Goal: Navigation & Orientation: Find specific page/section

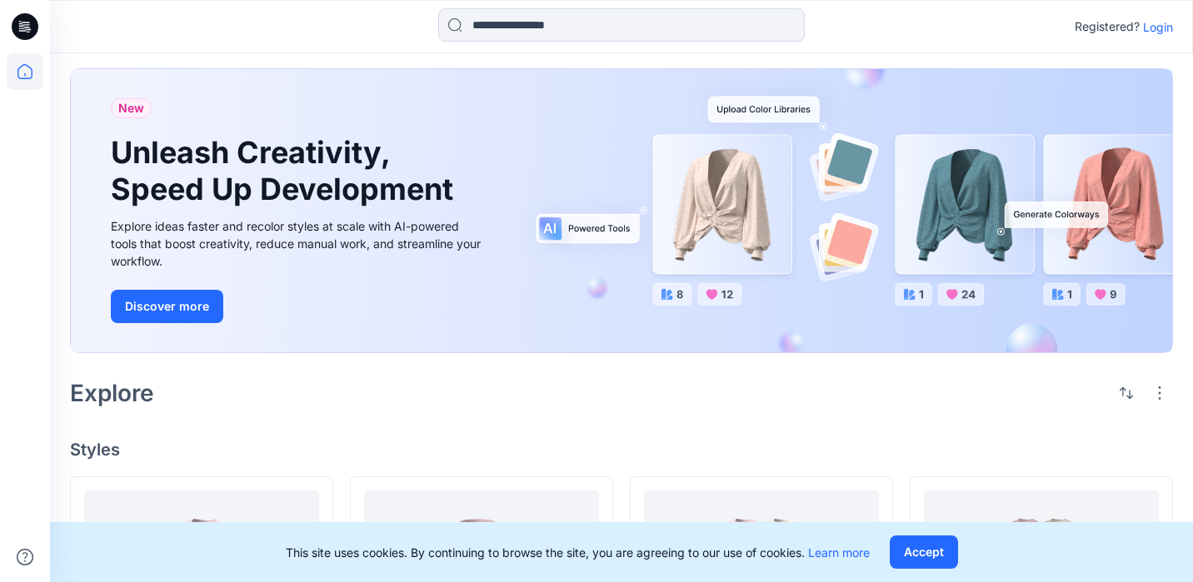
scroll to position [24, 0]
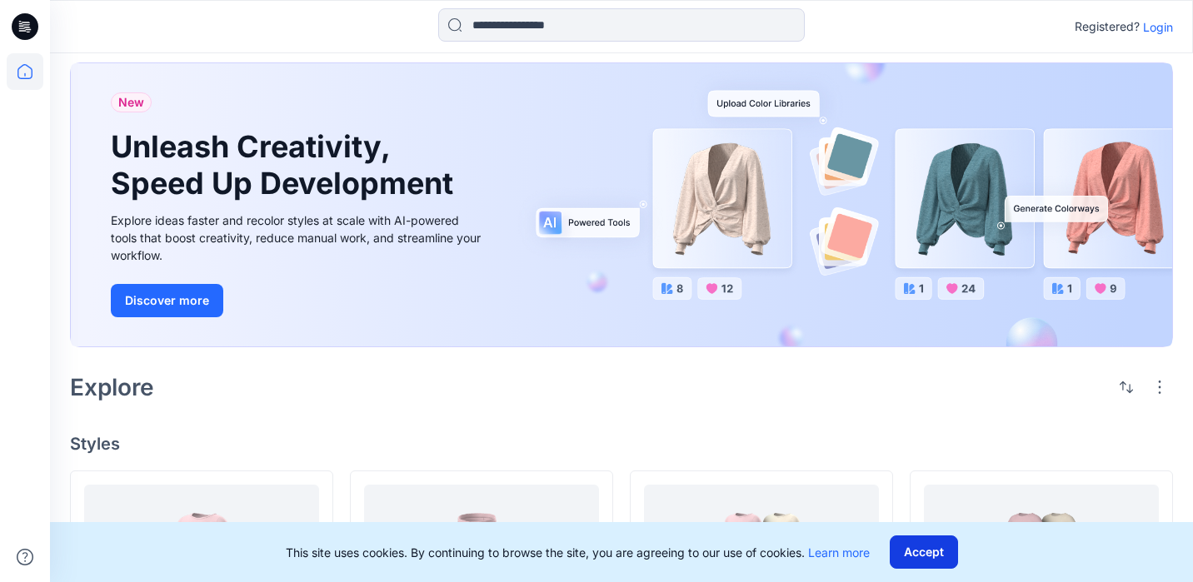
click at [941, 546] on button "Accept" at bounding box center [924, 552] width 68 height 33
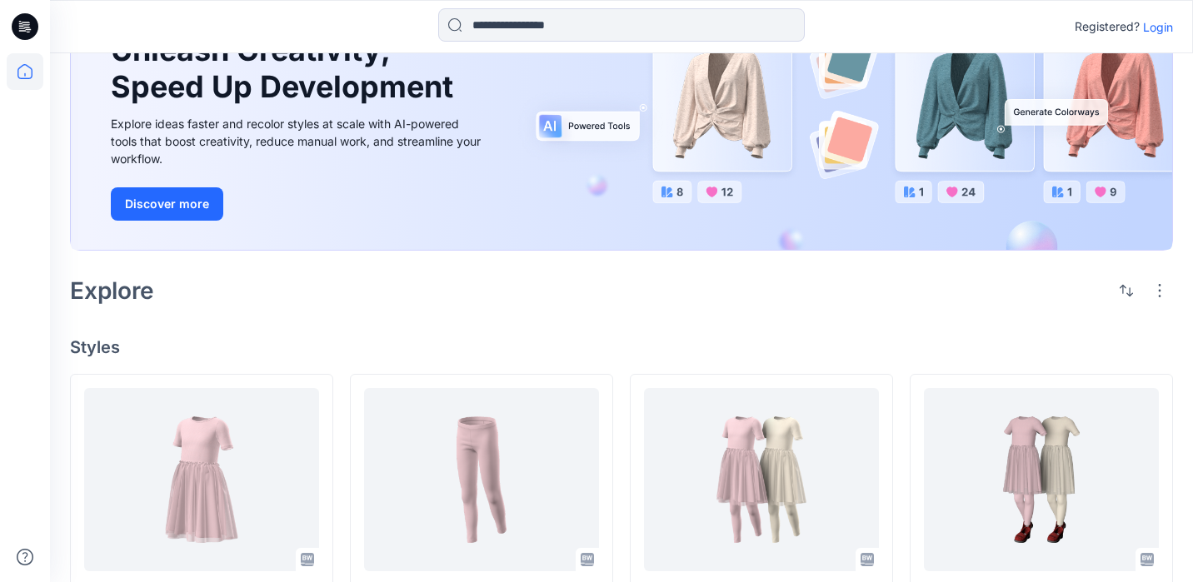
scroll to position [122, 0]
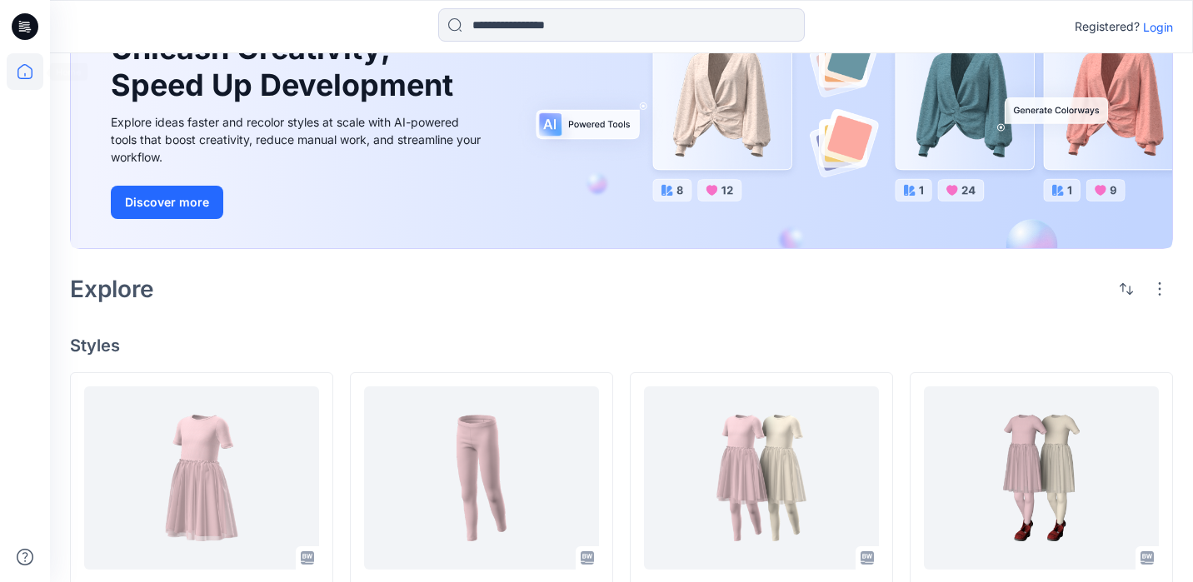
click at [17, 72] on icon at bounding box center [24, 71] width 15 height 15
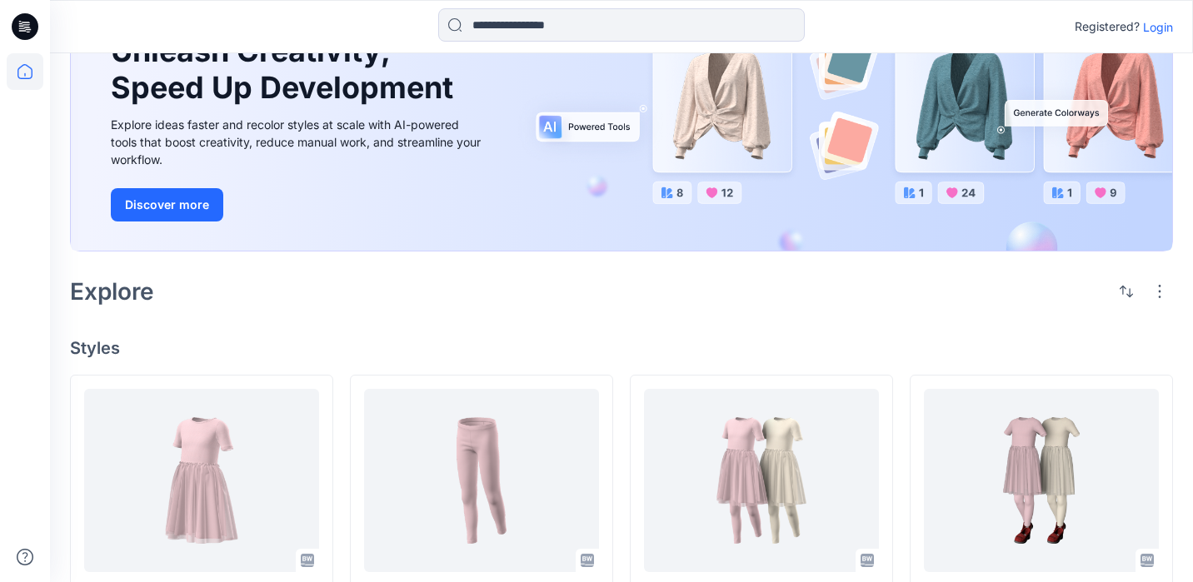
scroll to position [0, 0]
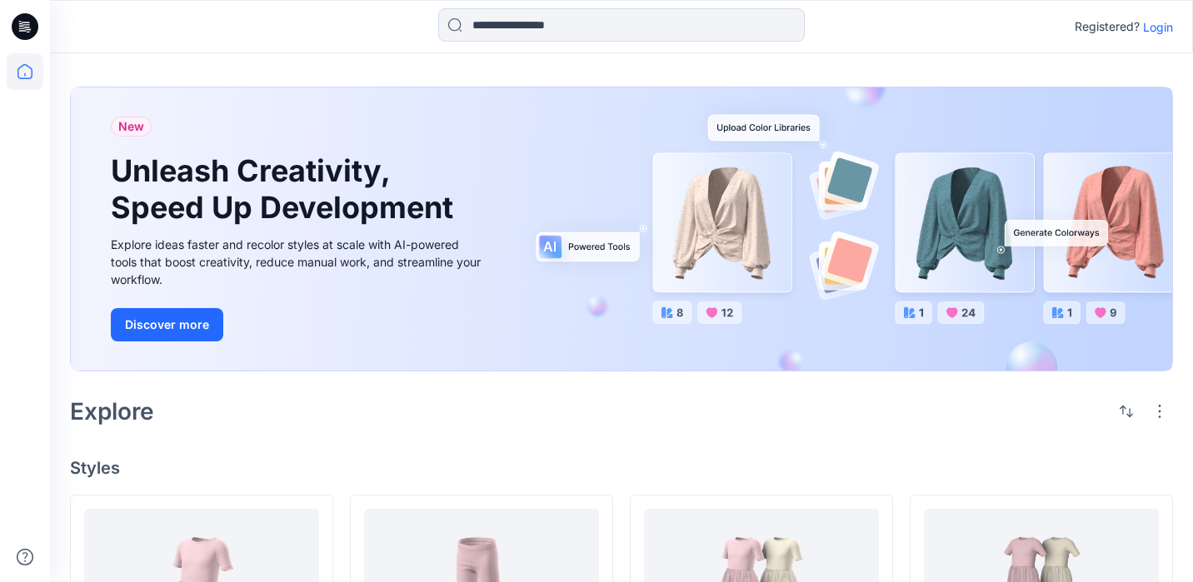
click at [27, 27] on icon at bounding box center [27, 27] width 7 height 1
click at [1164, 27] on p "Login" at bounding box center [1158, 26] width 30 height 17
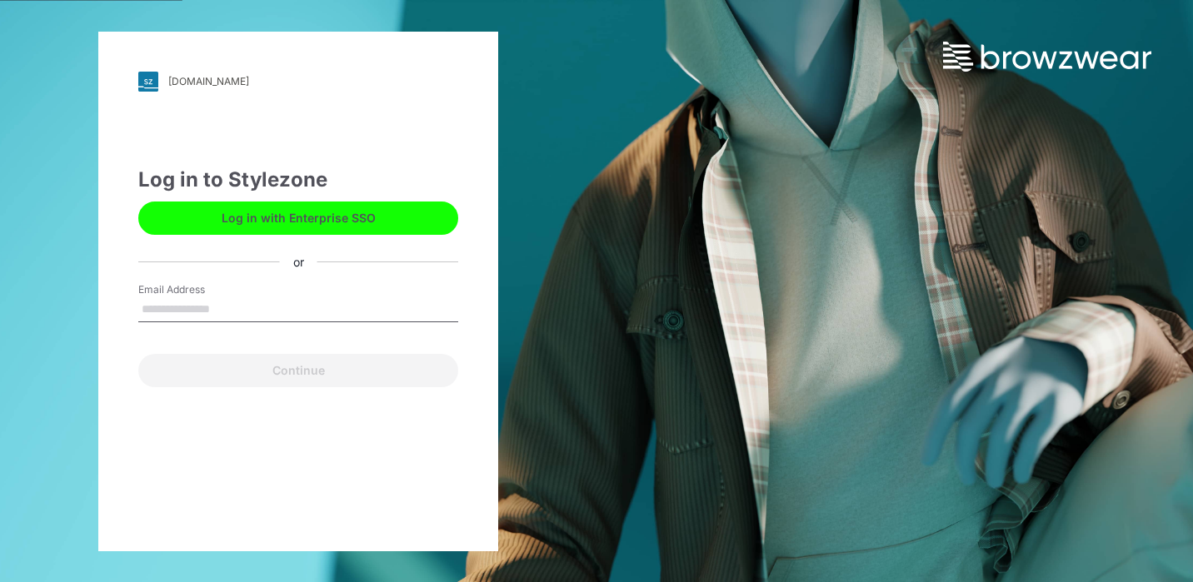
click at [227, 307] on input "Email Address" at bounding box center [298, 309] width 320 height 25
type input "**********"
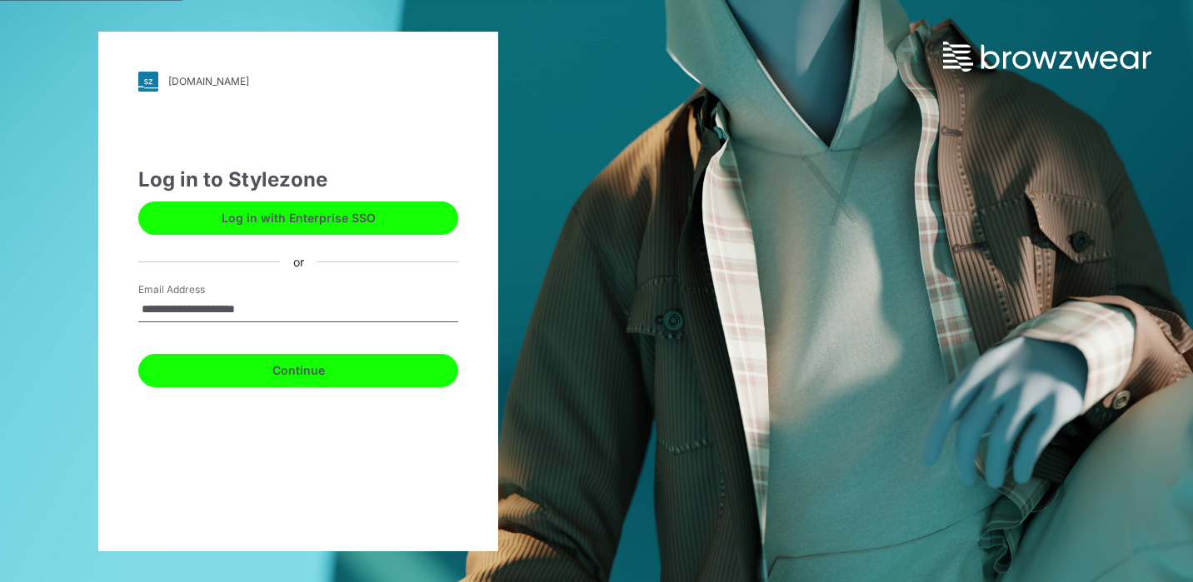
click at [267, 376] on button "Continue" at bounding box center [298, 370] width 320 height 33
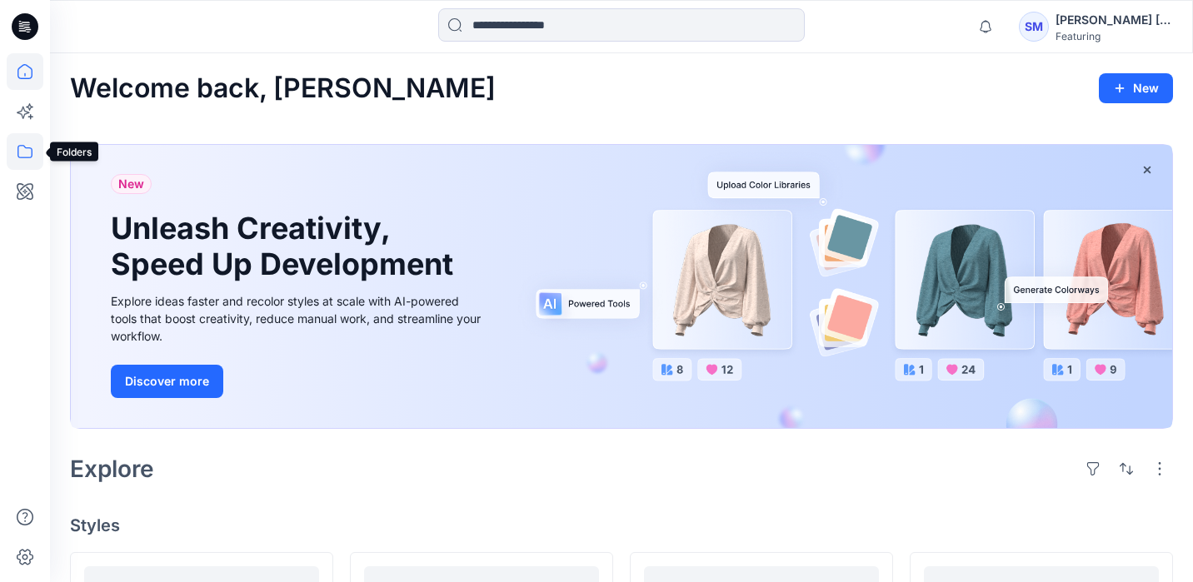
click at [23, 151] on icon at bounding box center [25, 151] width 37 height 37
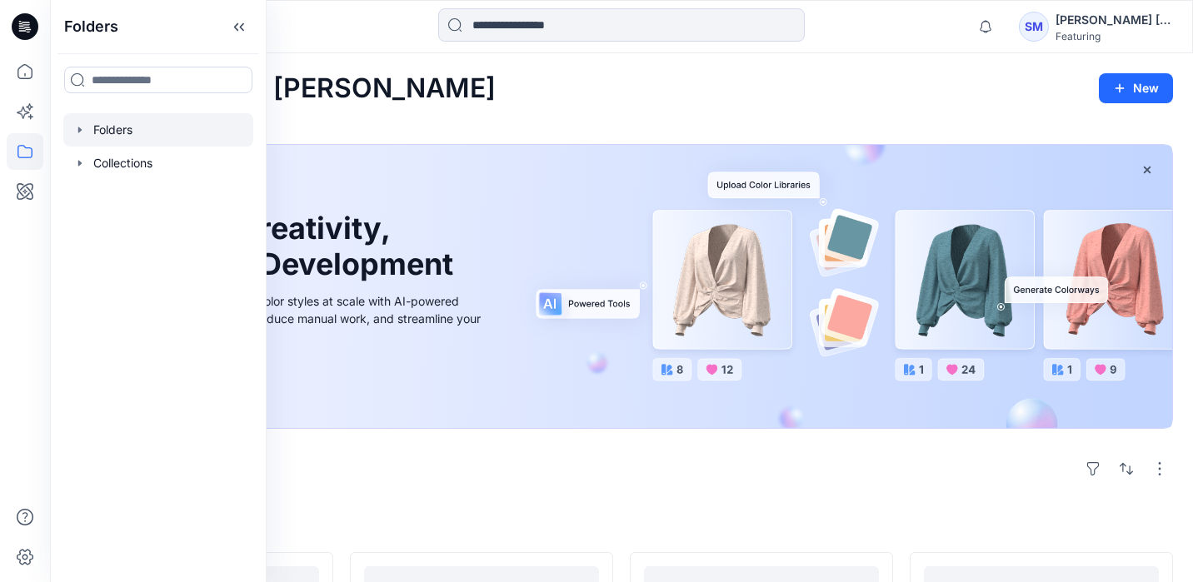
click at [117, 129] on div at bounding box center [158, 129] width 190 height 33
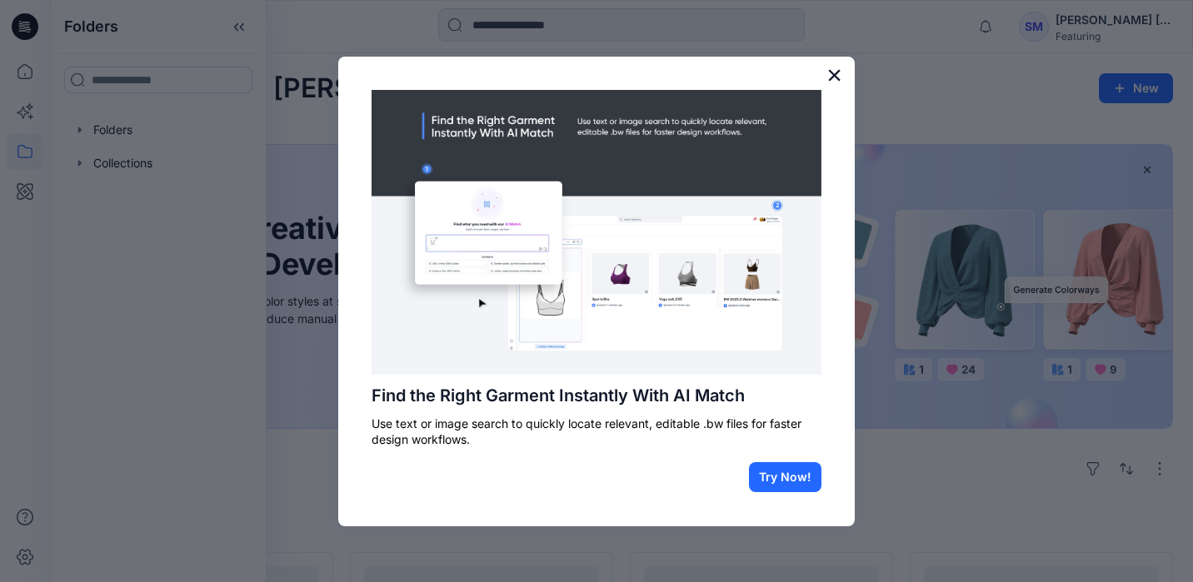
click at [832, 71] on button "×" at bounding box center [834, 75] width 16 height 27
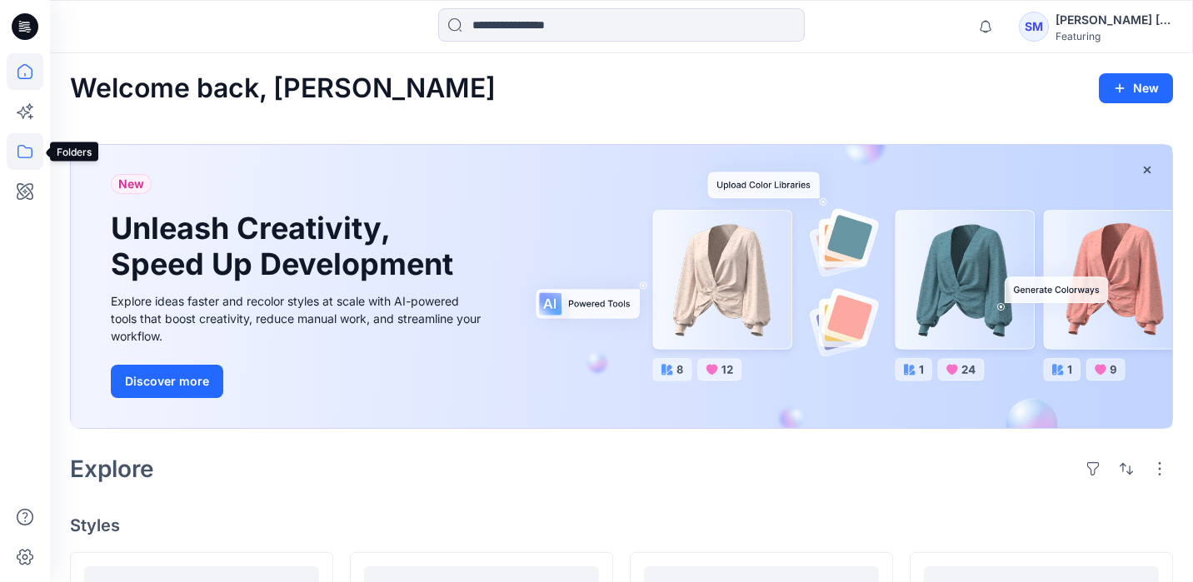
click at [28, 152] on icon at bounding box center [25, 151] width 37 height 37
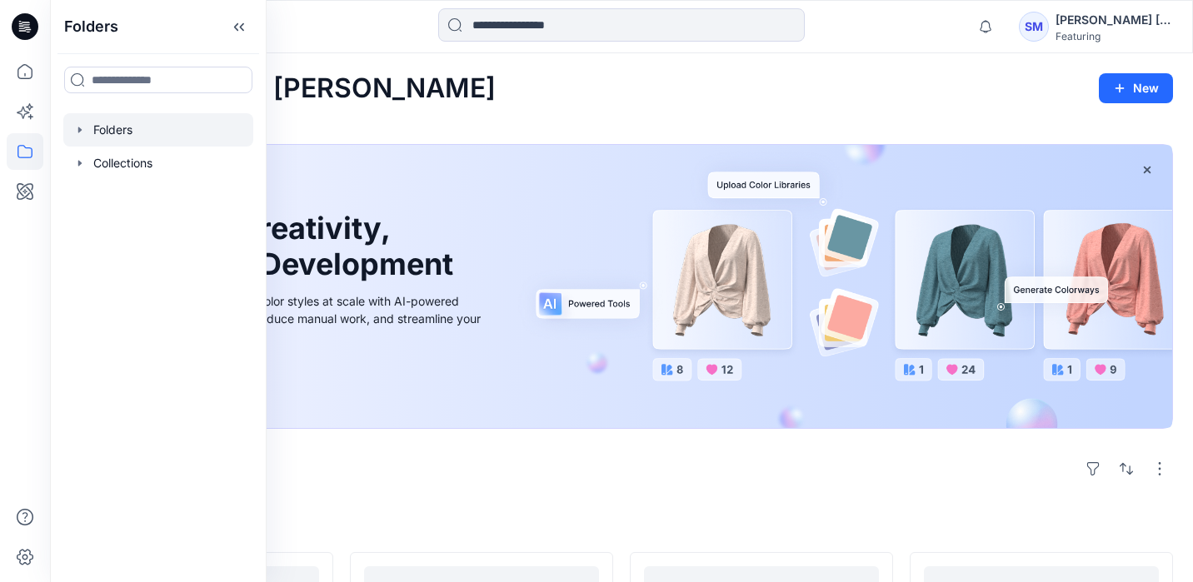
click at [70, 127] on div at bounding box center [158, 129] width 190 height 33
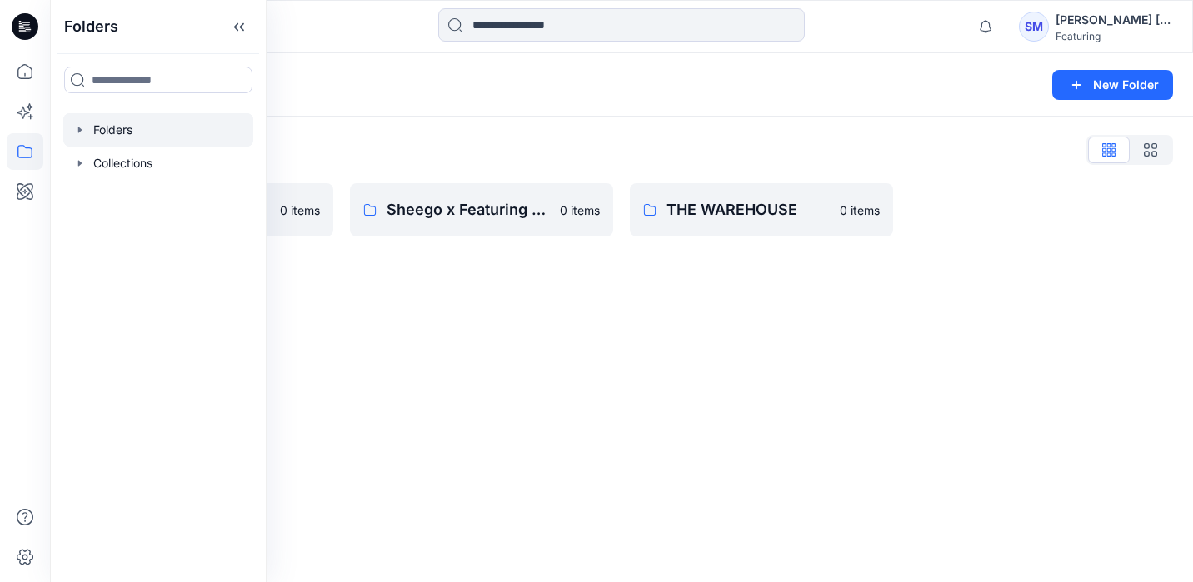
click at [458, 297] on div "Folders New Folder Folders List AWG 0 items Sheego x Featuring (Collaboration) …" at bounding box center [621, 317] width 1143 height 529
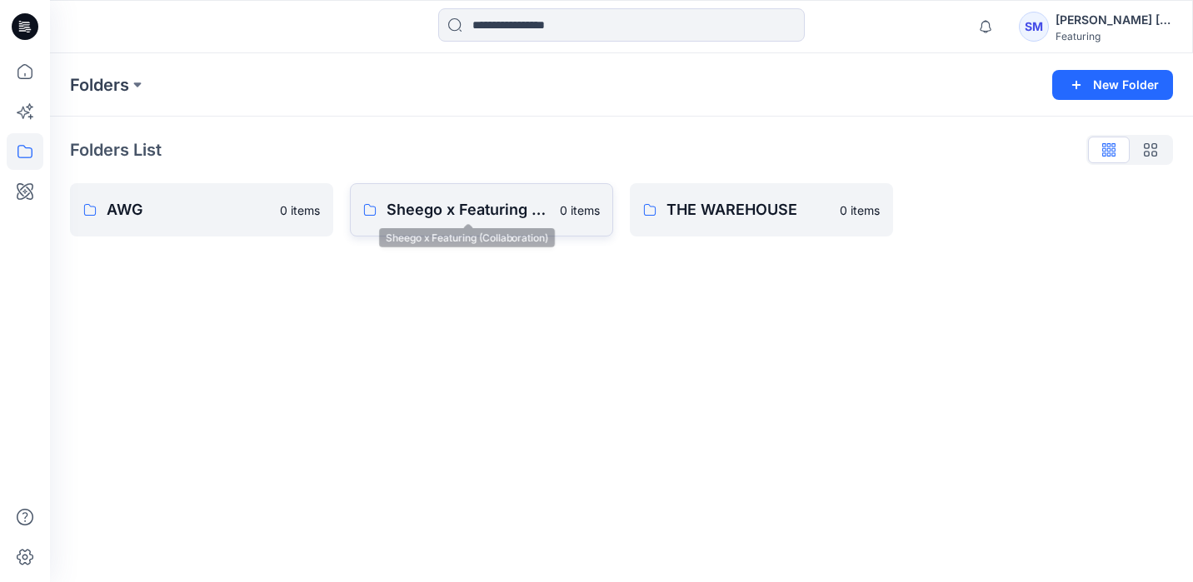
click at [439, 214] on p "Sheego x Featuring (Collaboration)" at bounding box center [467, 209] width 163 height 23
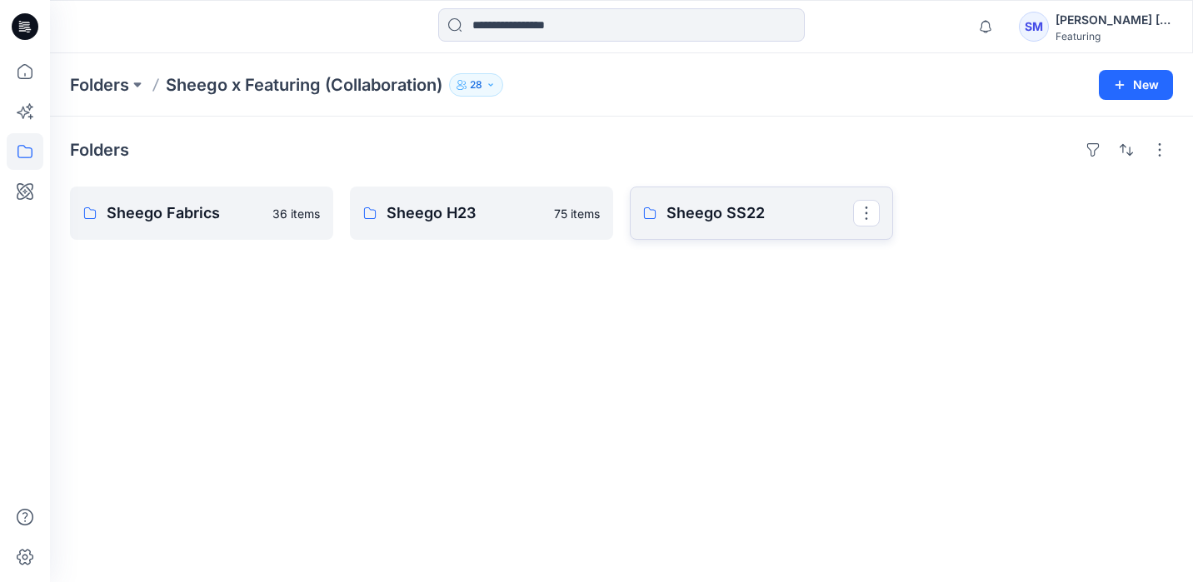
click at [710, 212] on p "Sheego SS22" at bounding box center [759, 213] width 187 height 23
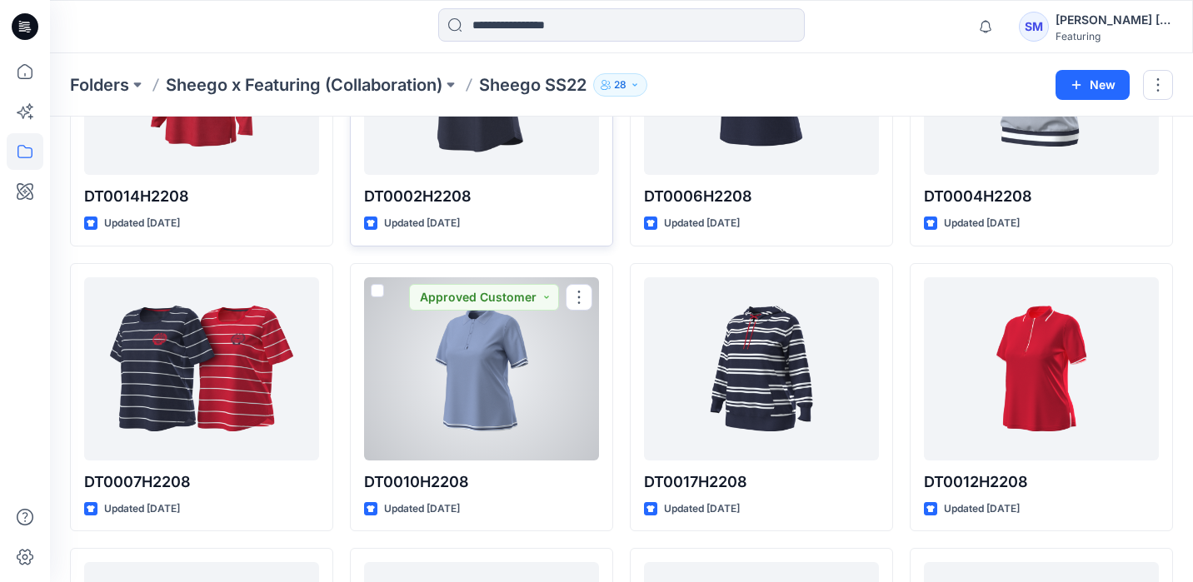
scroll to position [231, 0]
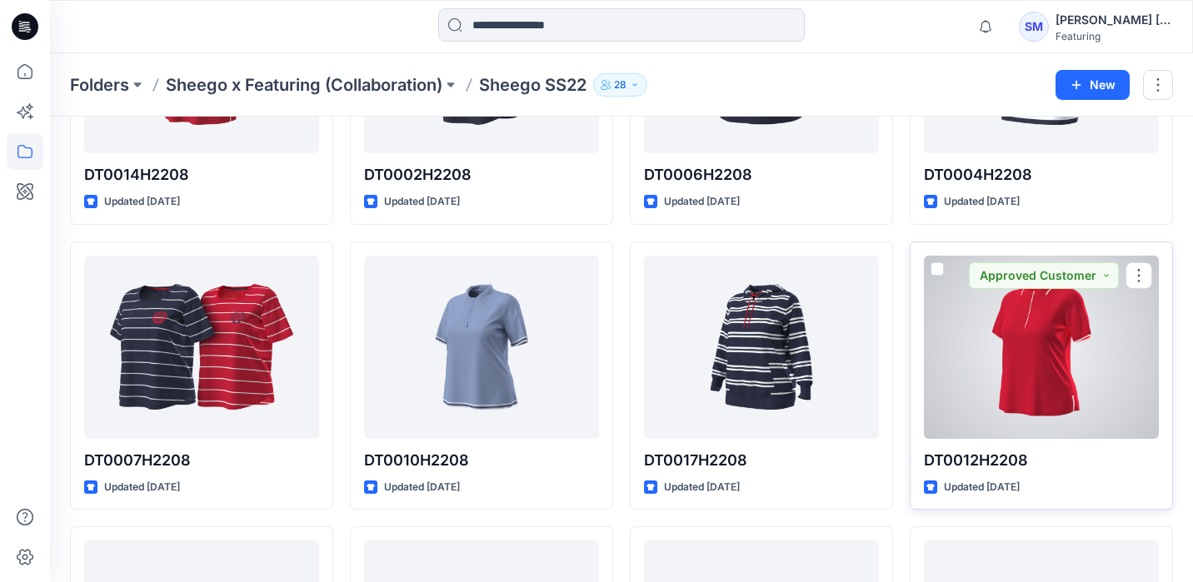
click at [1033, 362] on div at bounding box center [1041, 347] width 235 height 183
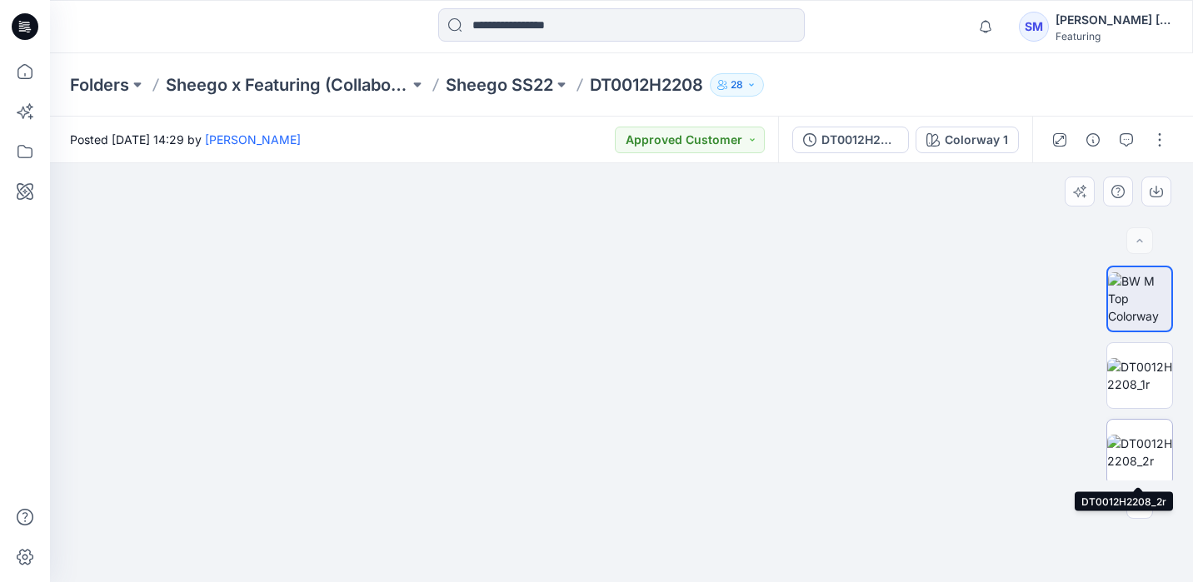
click at [1143, 441] on img at bounding box center [1139, 452] width 65 height 35
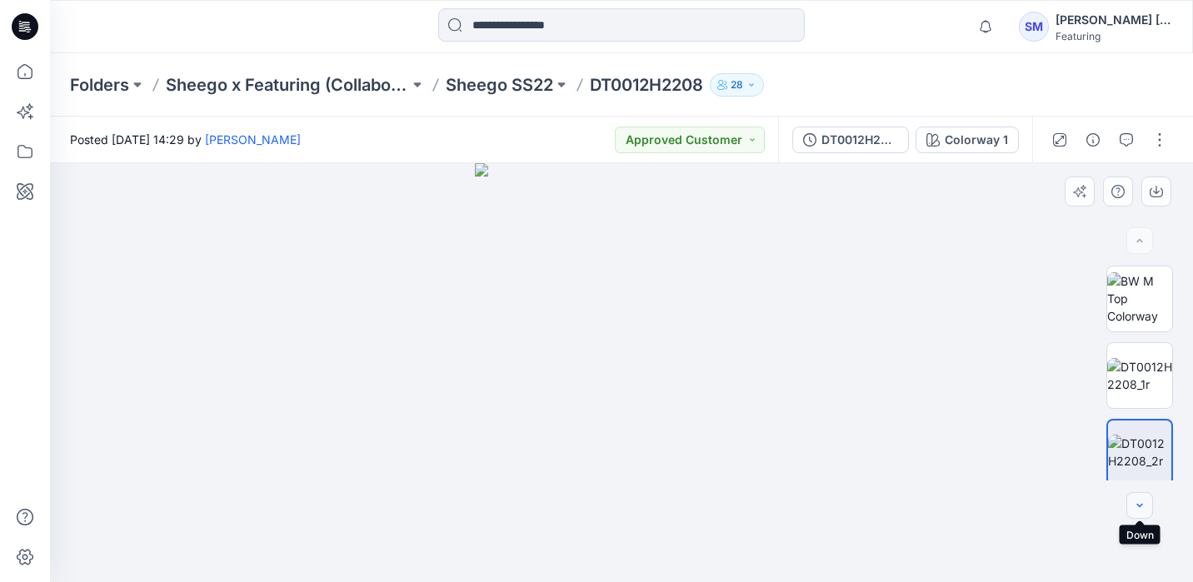
click at [1144, 504] on icon "button" at bounding box center [1139, 505] width 13 height 13
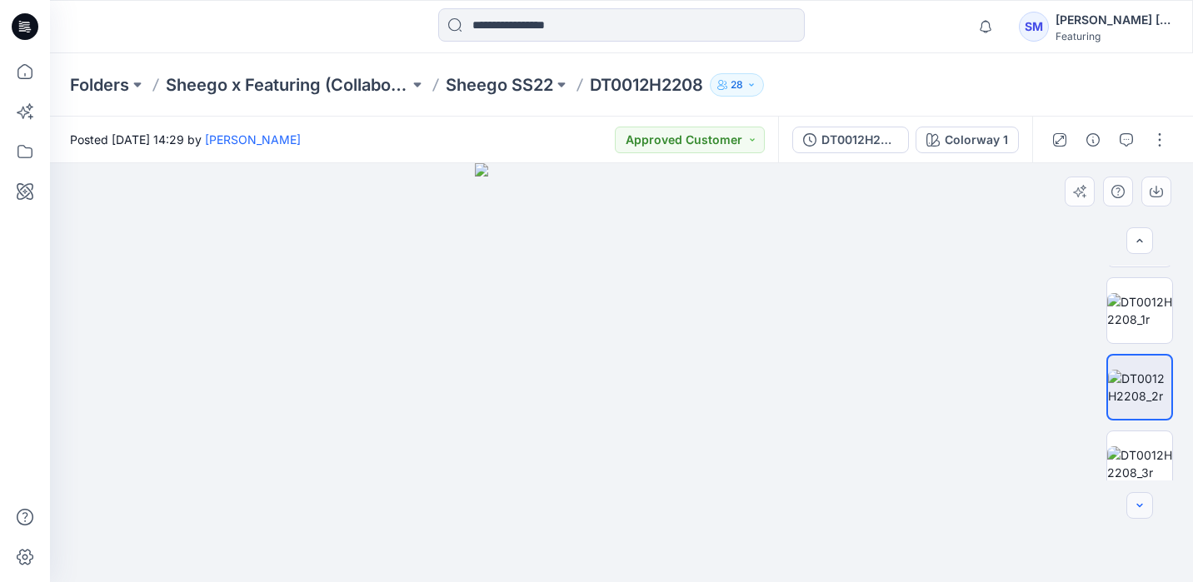
click at [1144, 504] on icon "button" at bounding box center [1139, 505] width 13 height 13
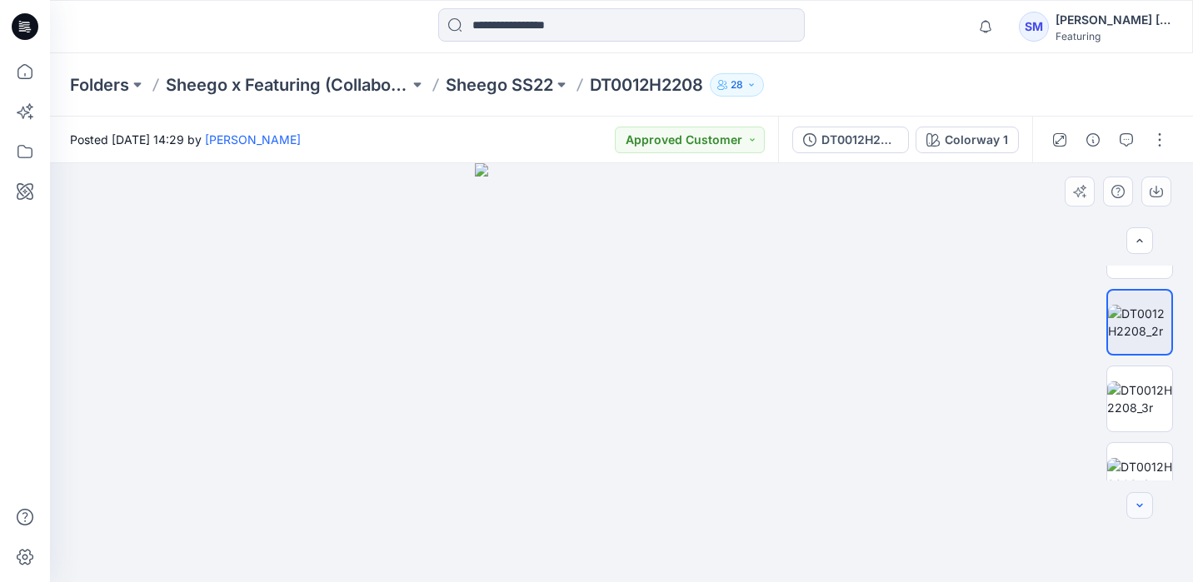
click at [1144, 504] on icon "button" at bounding box center [1139, 505] width 13 height 13
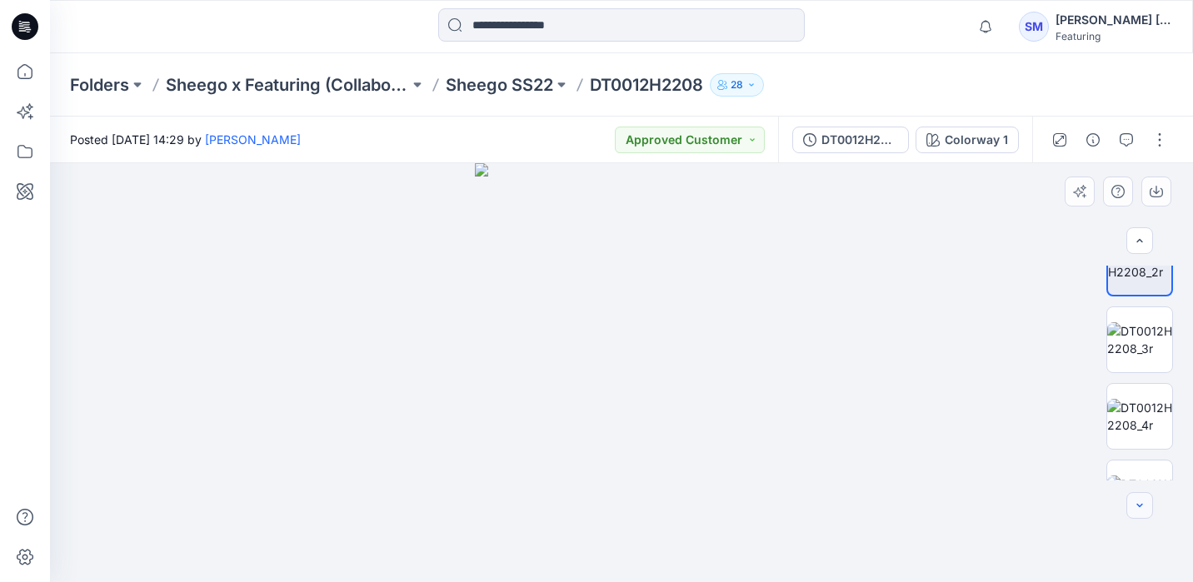
click at [1144, 504] on icon "button" at bounding box center [1139, 505] width 13 height 13
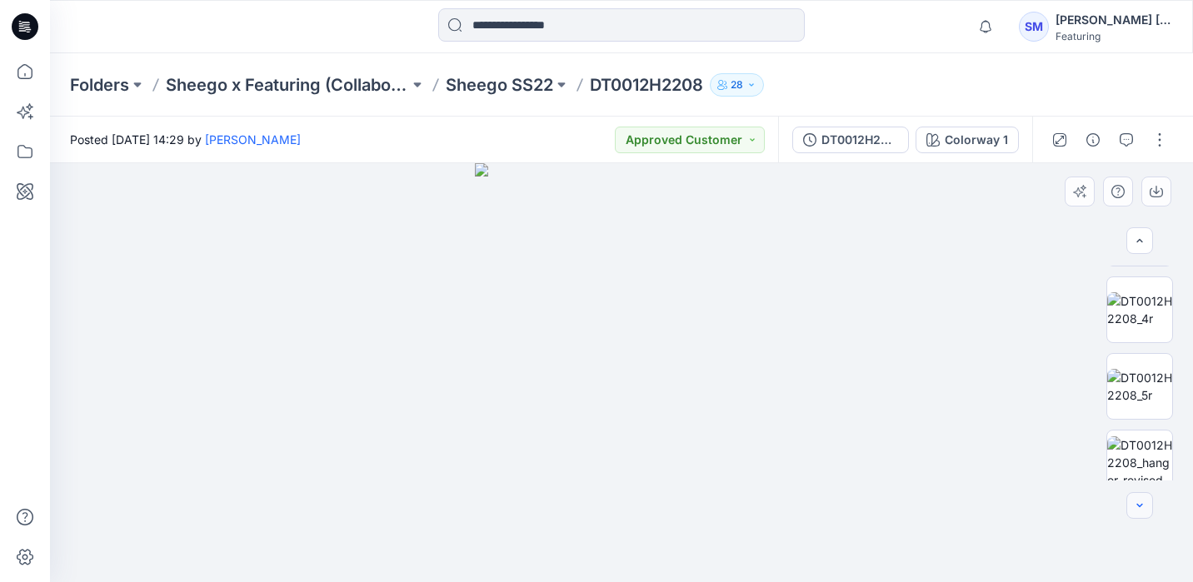
scroll to position [311, 0]
click at [1144, 504] on div at bounding box center [1139, 505] width 27 height 27
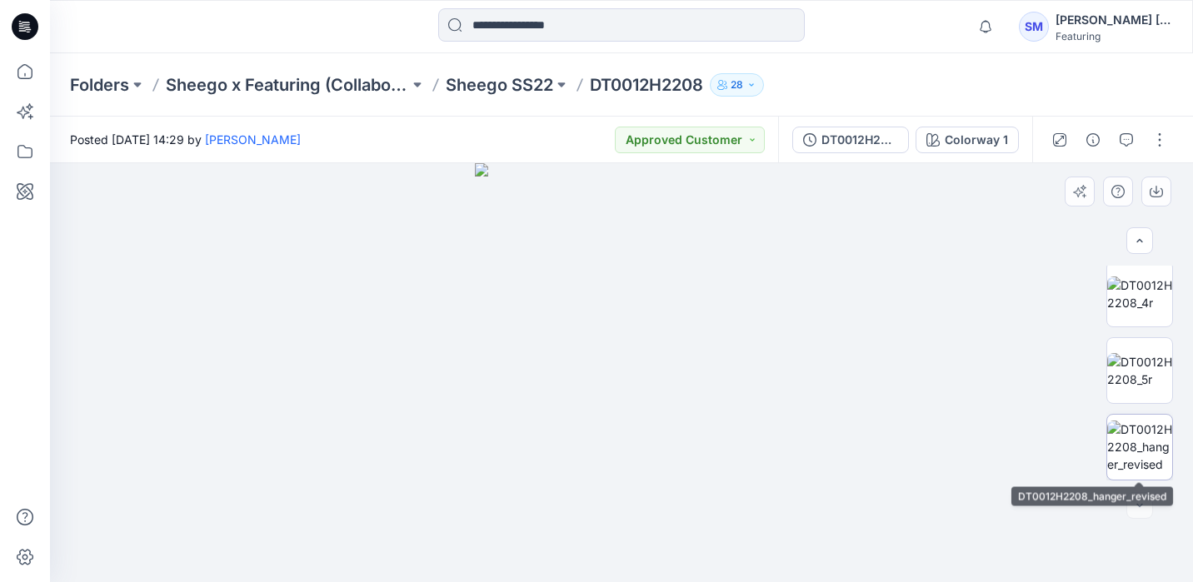
click at [1129, 445] on img at bounding box center [1139, 447] width 65 height 52
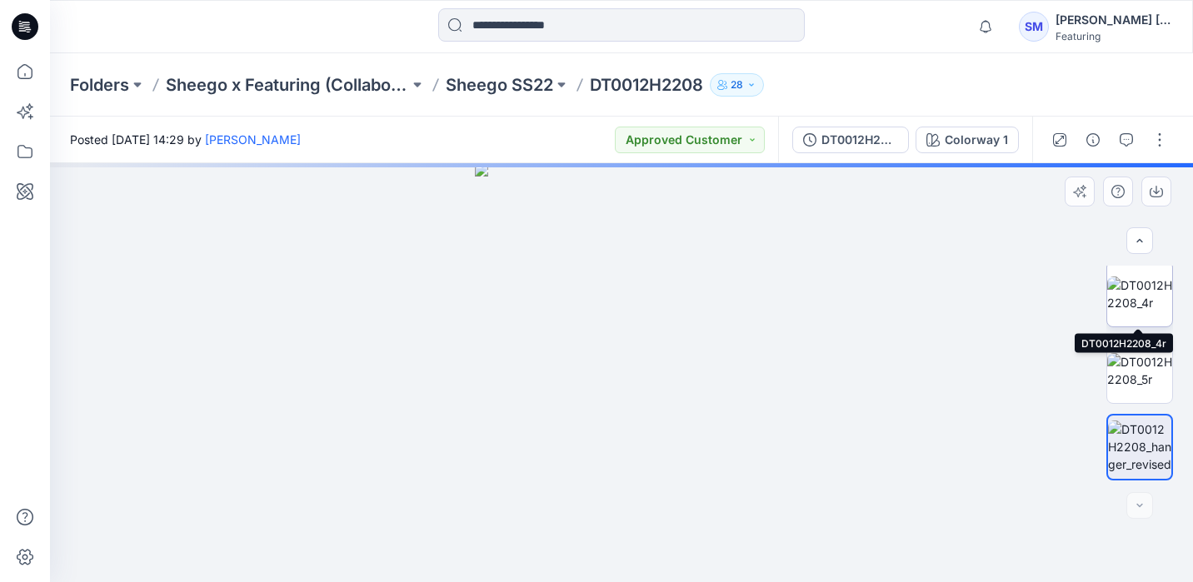
click at [1143, 288] on img at bounding box center [1139, 294] width 65 height 35
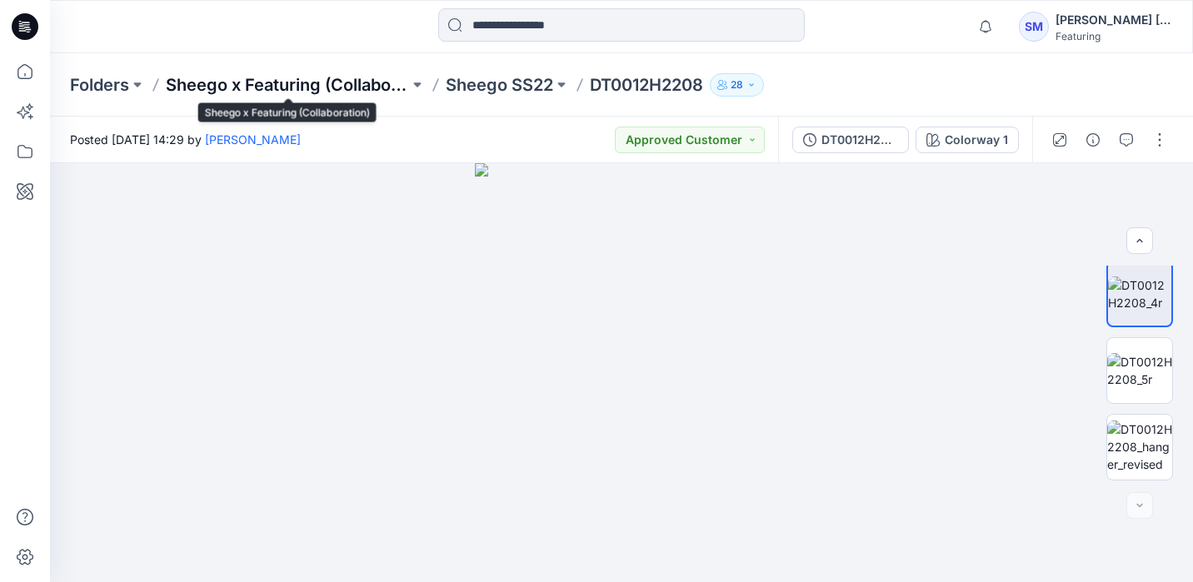
click at [315, 82] on p "Sheego x Featuring (Collaboration)" at bounding box center [287, 84] width 243 height 23
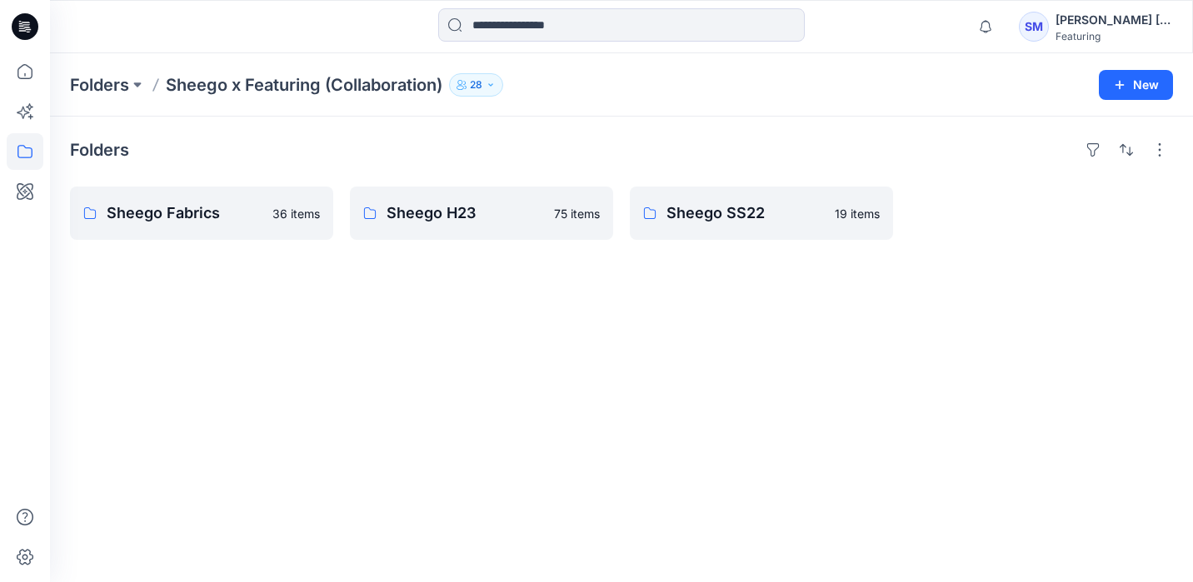
click at [249, 87] on p "Sheego x Featuring (Collaboration)" at bounding box center [304, 84] width 277 height 23
click at [25, 159] on icon at bounding box center [25, 151] width 37 height 37
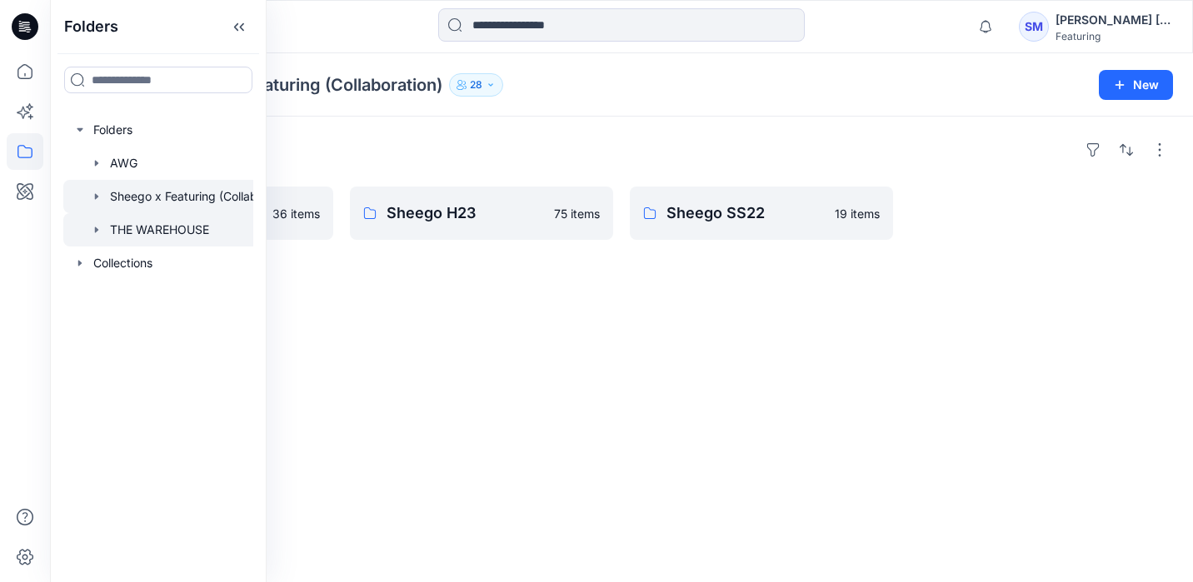
click at [105, 235] on div at bounding box center [179, 229] width 233 height 33
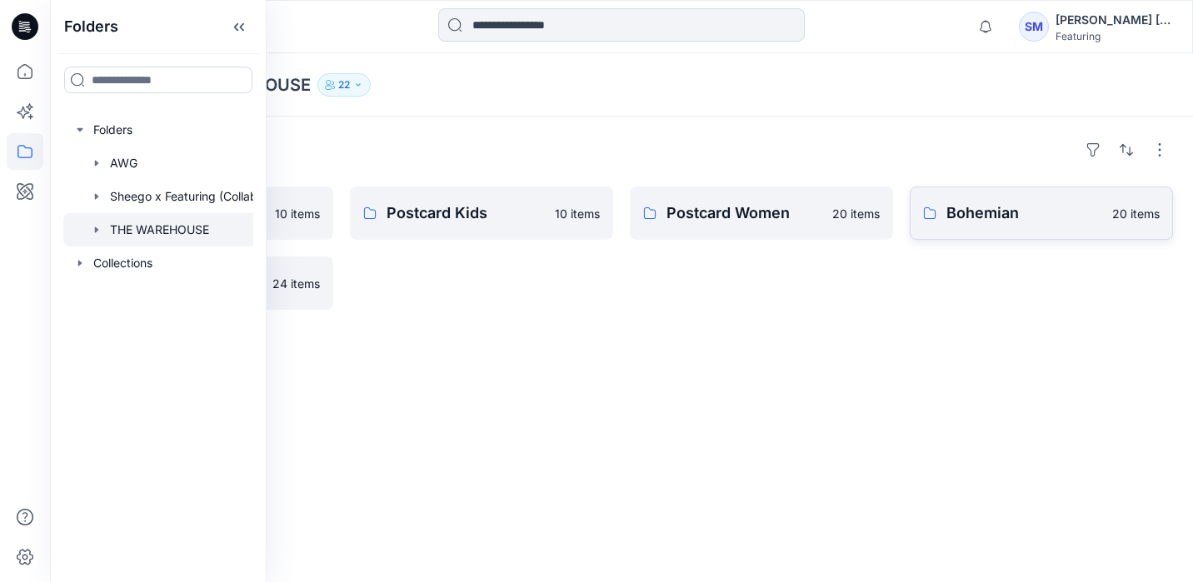
click at [987, 226] on link "Bohemian 20 items" at bounding box center [1040, 213] width 263 height 53
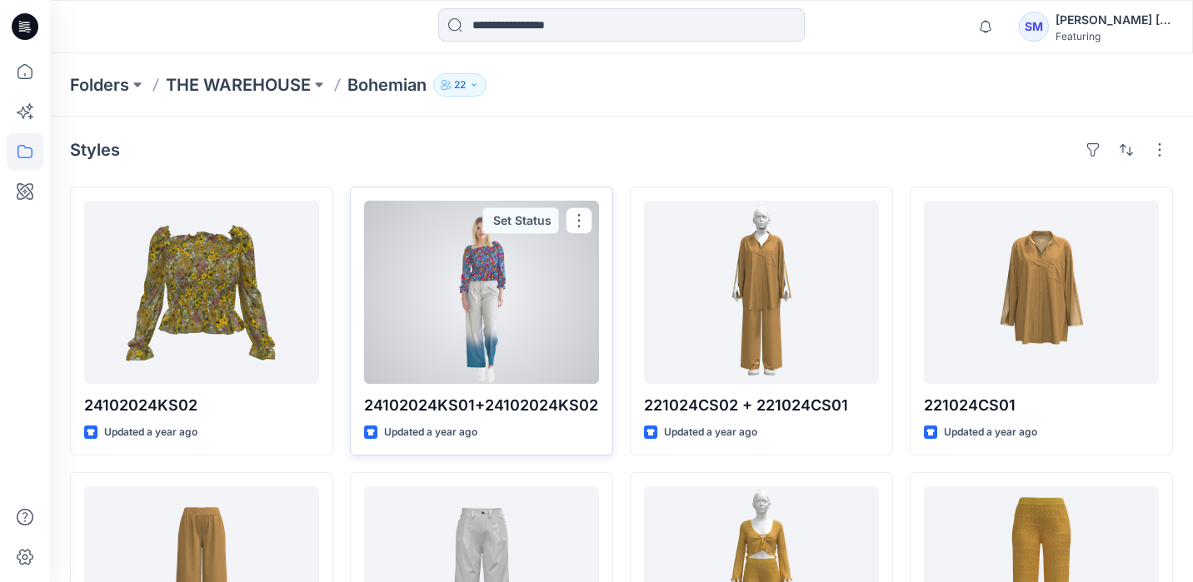
click at [500, 297] on div at bounding box center [481, 292] width 235 height 183
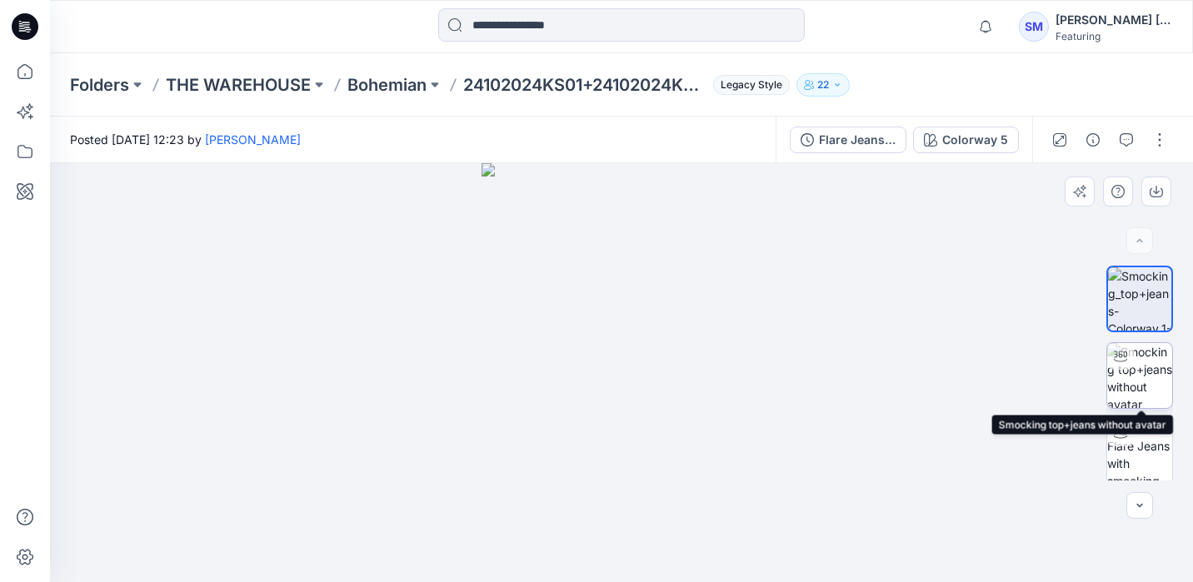
click at [1129, 355] on div at bounding box center [1120, 356] width 27 height 27
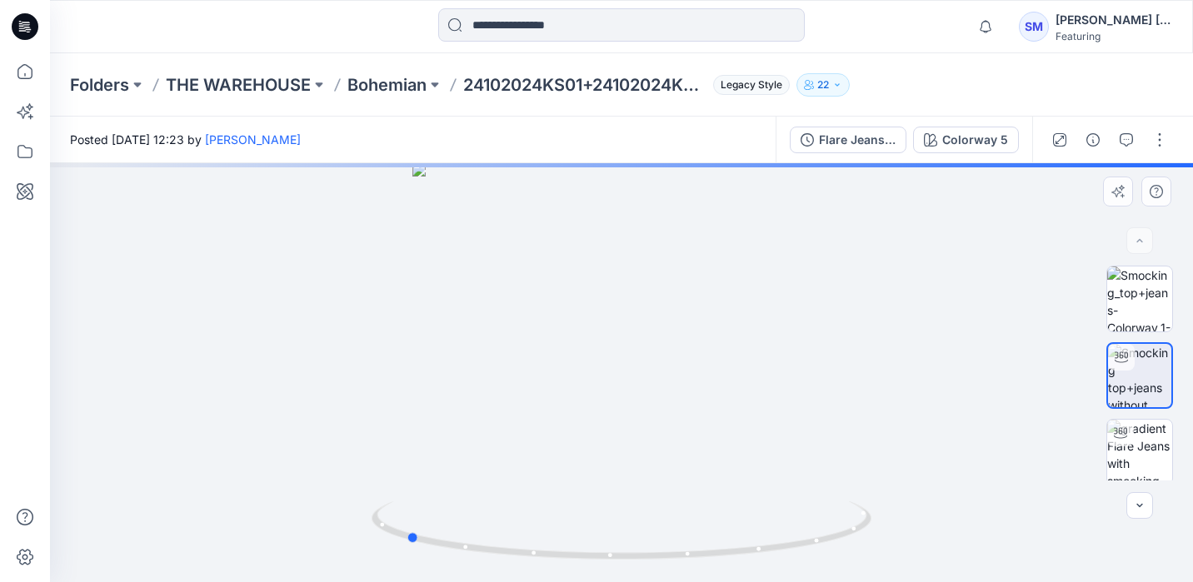
drag, startPoint x: 662, startPoint y: 357, endPoint x: 446, endPoint y: 325, distance: 219.0
click at [446, 325] on div at bounding box center [621, 372] width 1143 height 419
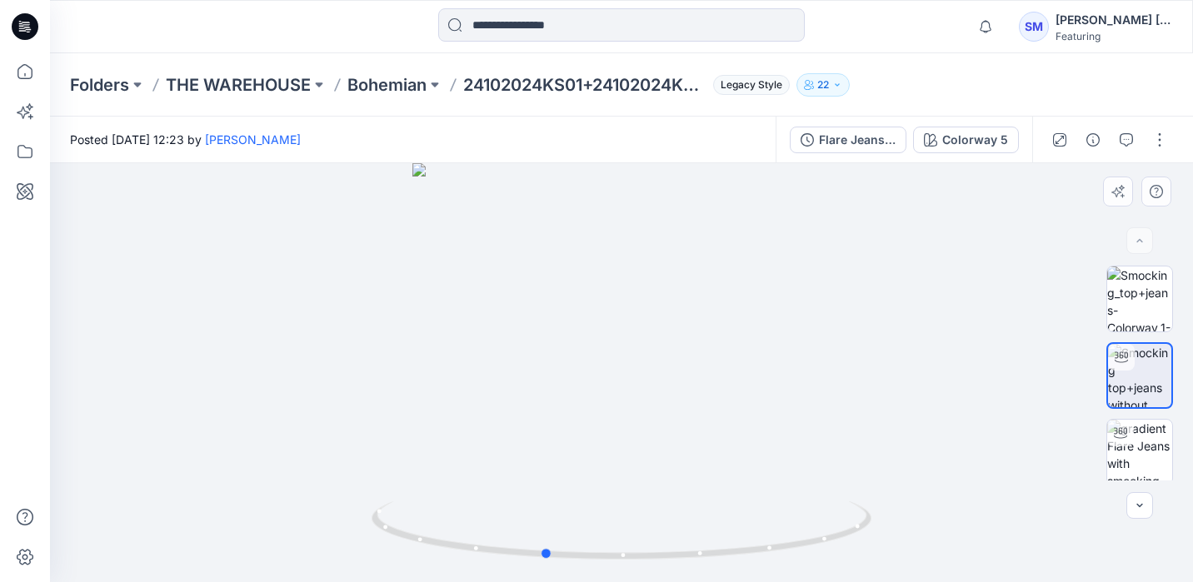
drag, startPoint x: 569, startPoint y: 360, endPoint x: 755, endPoint y: 370, distance: 186.8
click at [755, 370] on div at bounding box center [621, 372] width 1143 height 419
drag, startPoint x: 649, startPoint y: 355, endPoint x: 1120, endPoint y: 381, distance: 472.2
click at [1120, 381] on div "ZIP ZIP Colorway 5 Loading... Material Properties Loading..." at bounding box center [621, 372] width 1143 height 419
click at [16, 147] on icon at bounding box center [25, 151] width 37 height 37
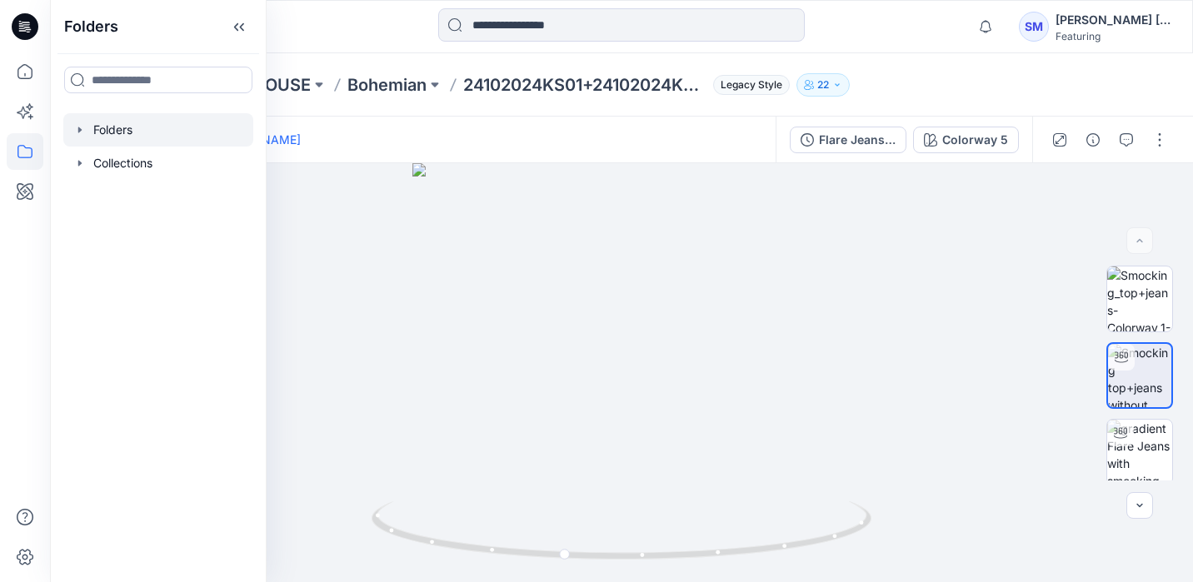
click at [130, 130] on div at bounding box center [158, 129] width 190 height 33
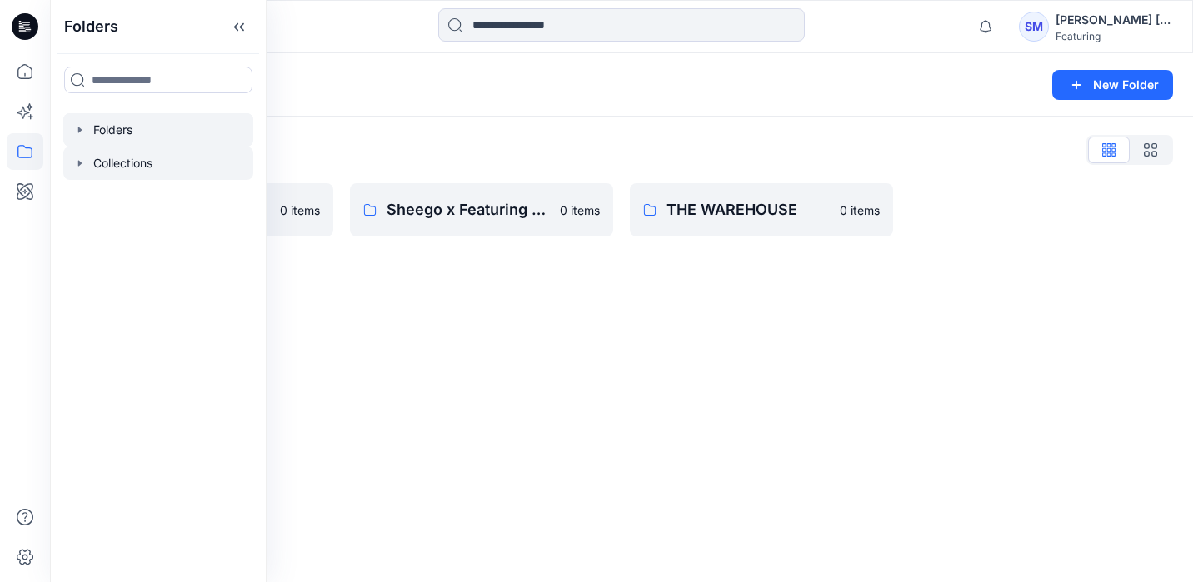
click at [82, 158] on icon "button" at bounding box center [79, 163] width 13 height 13
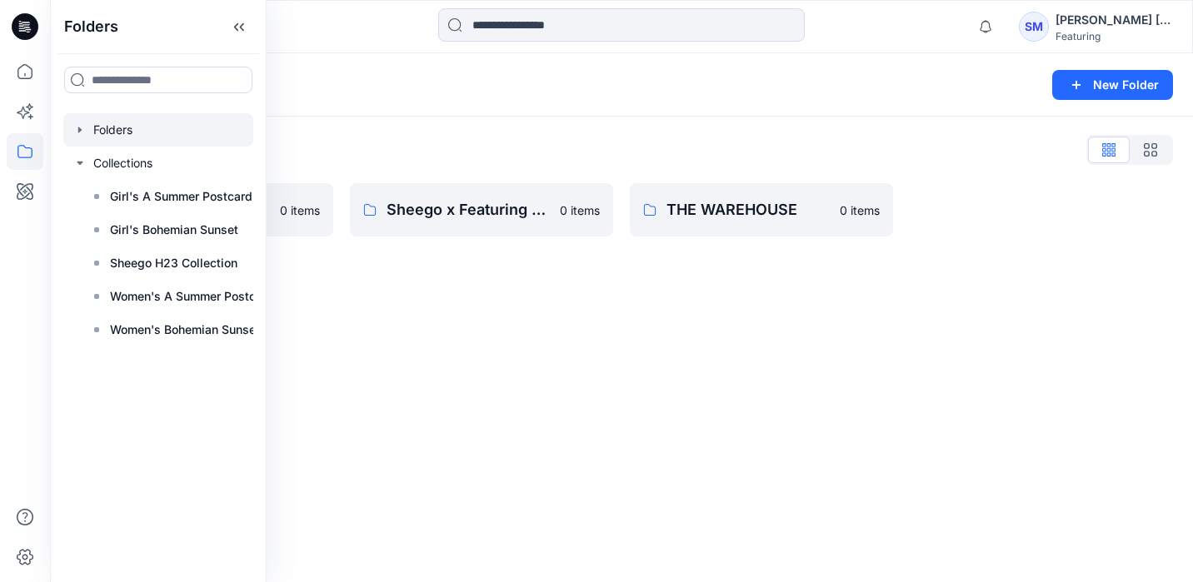
click at [384, 67] on div "Folders New Folder" at bounding box center [621, 84] width 1143 height 63
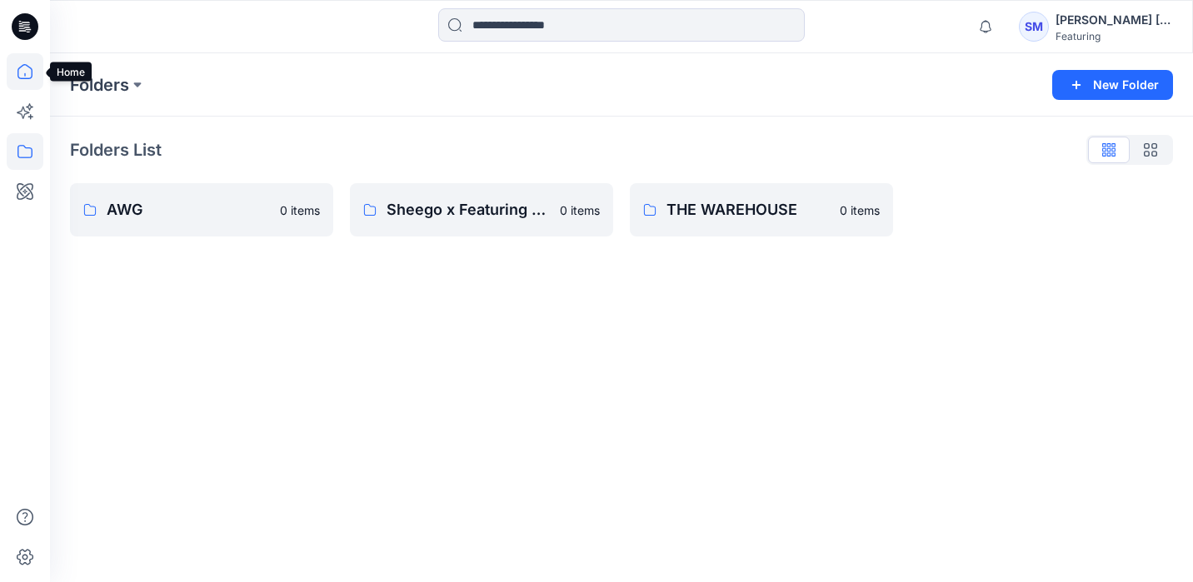
click at [21, 75] on icon at bounding box center [25, 71] width 37 height 37
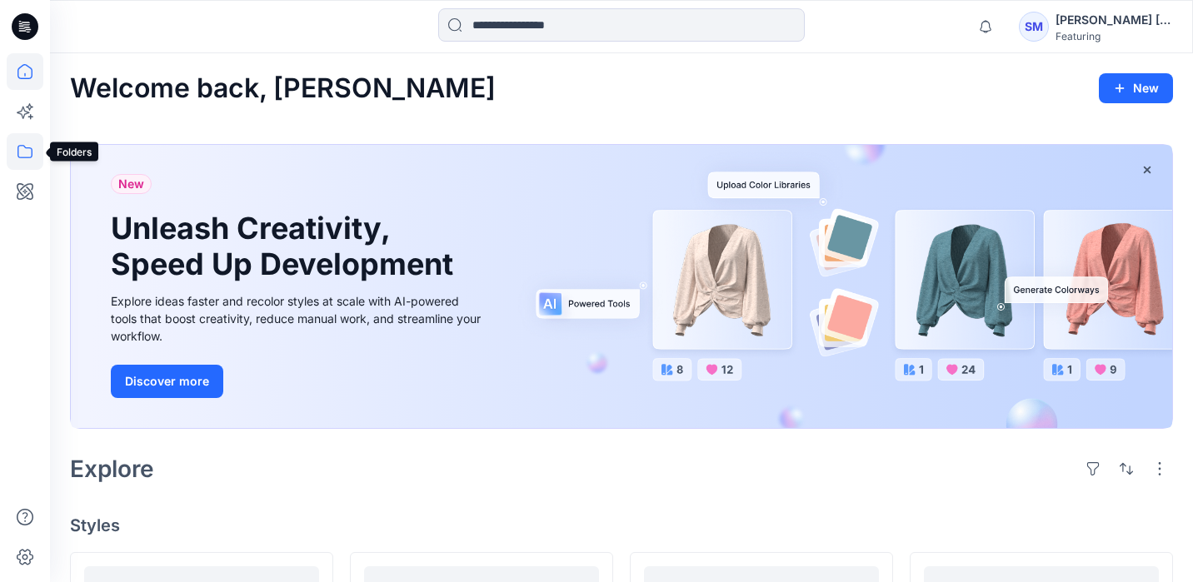
click at [7, 148] on icon at bounding box center [25, 151] width 37 height 37
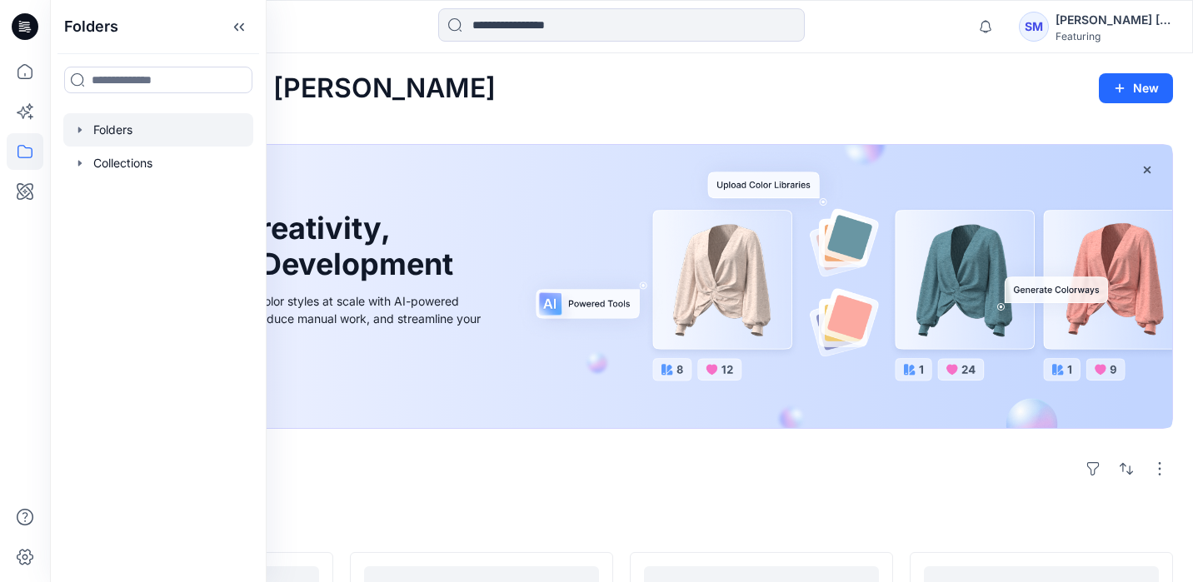
click at [87, 132] on div at bounding box center [158, 129] width 190 height 33
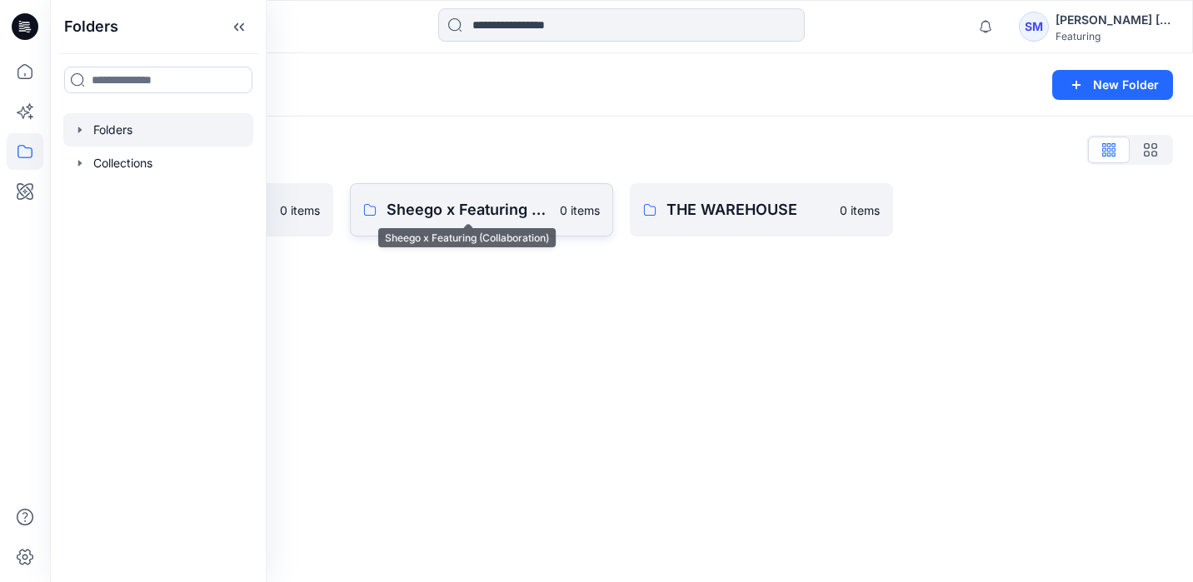
click at [453, 214] on p "Sheego x Featuring (Collaboration)" at bounding box center [467, 209] width 163 height 23
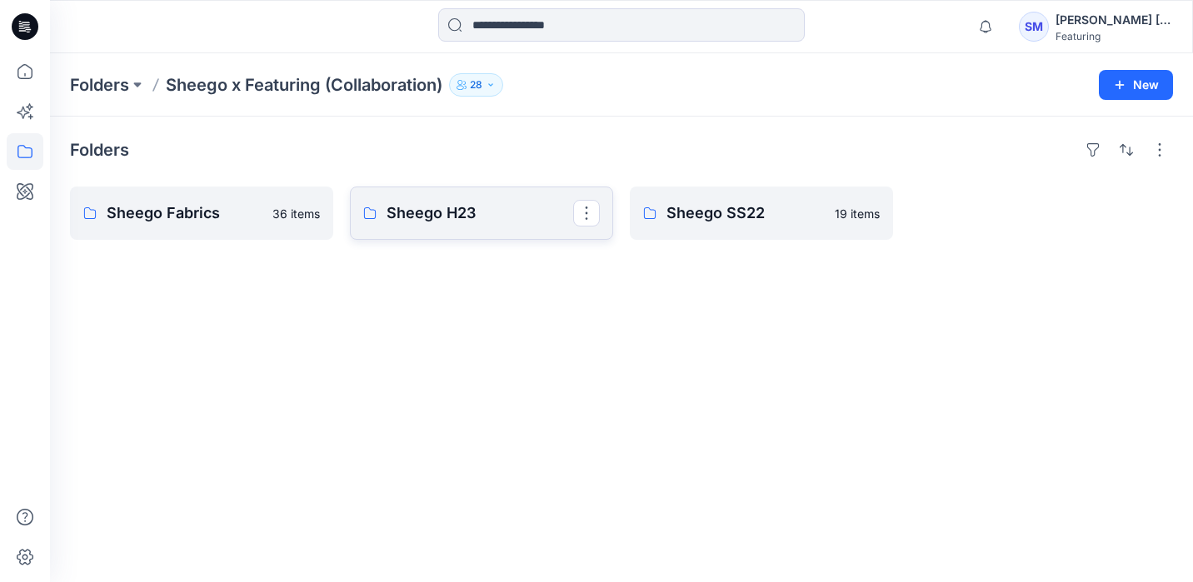
click at [444, 217] on p "Sheego H23" at bounding box center [479, 213] width 187 height 23
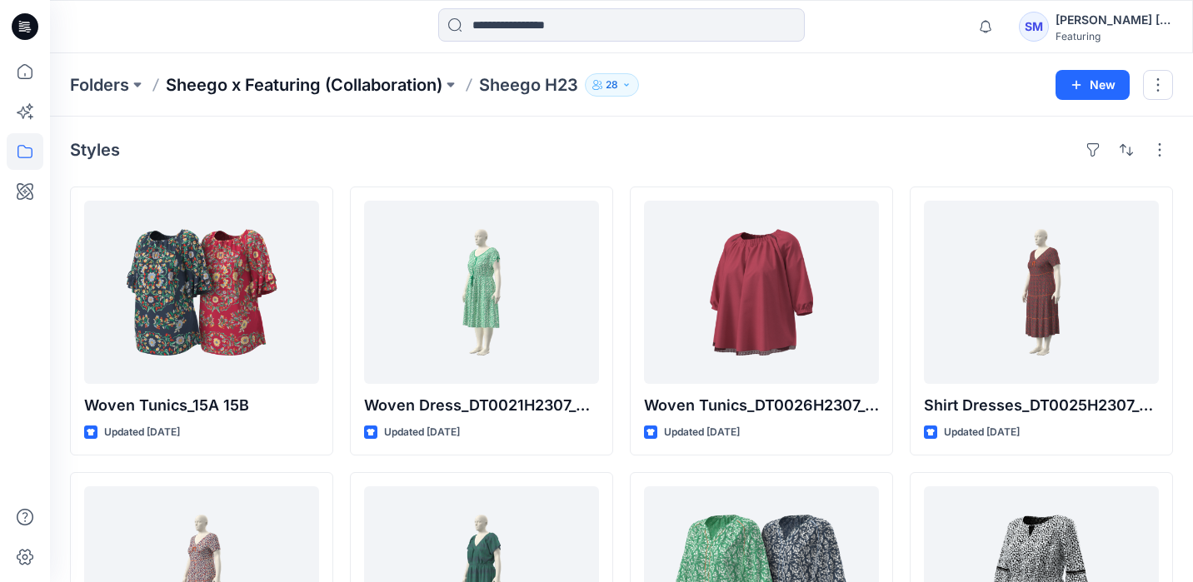
click at [282, 81] on p "Sheego x Featuring (Collaboration)" at bounding box center [304, 84] width 277 height 23
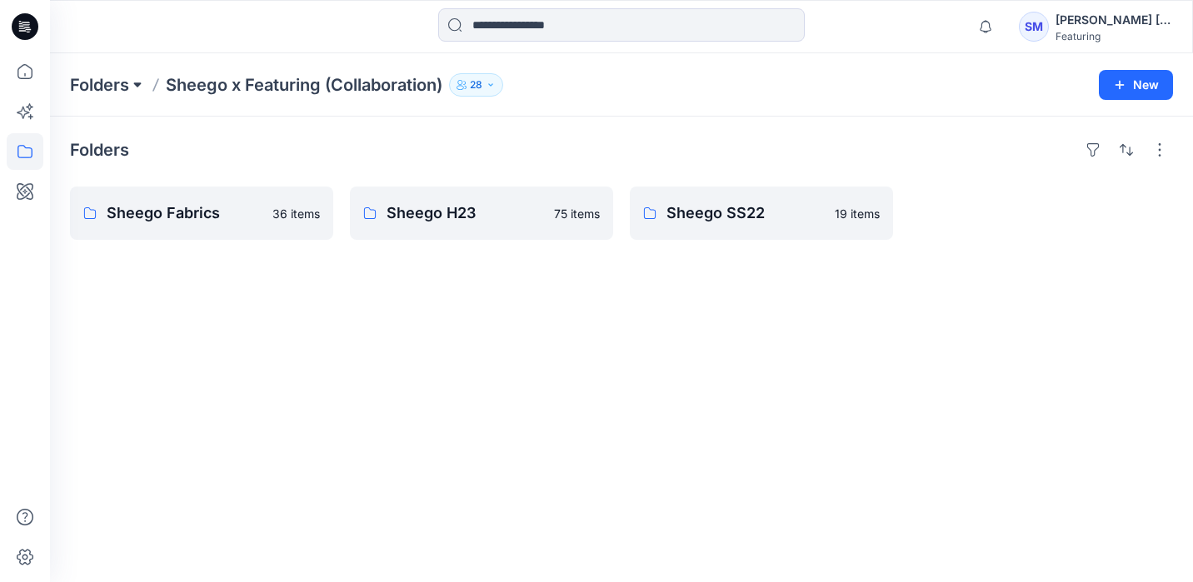
click at [139, 94] on button at bounding box center [137, 84] width 17 height 23
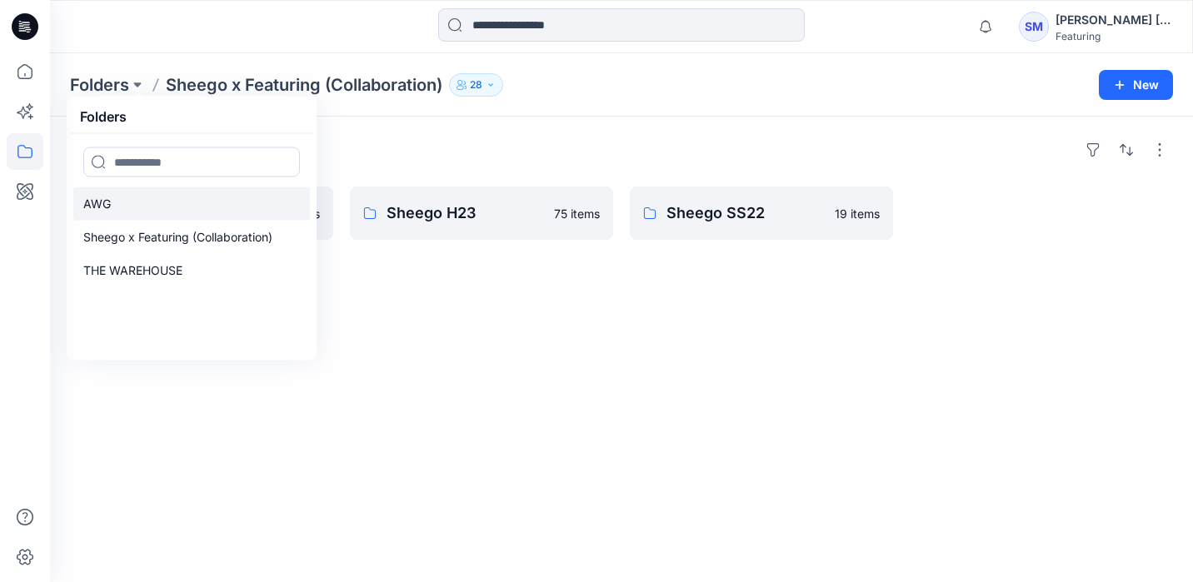
click at [101, 201] on p "AWG" at bounding box center [96, 204] width 27 height 20
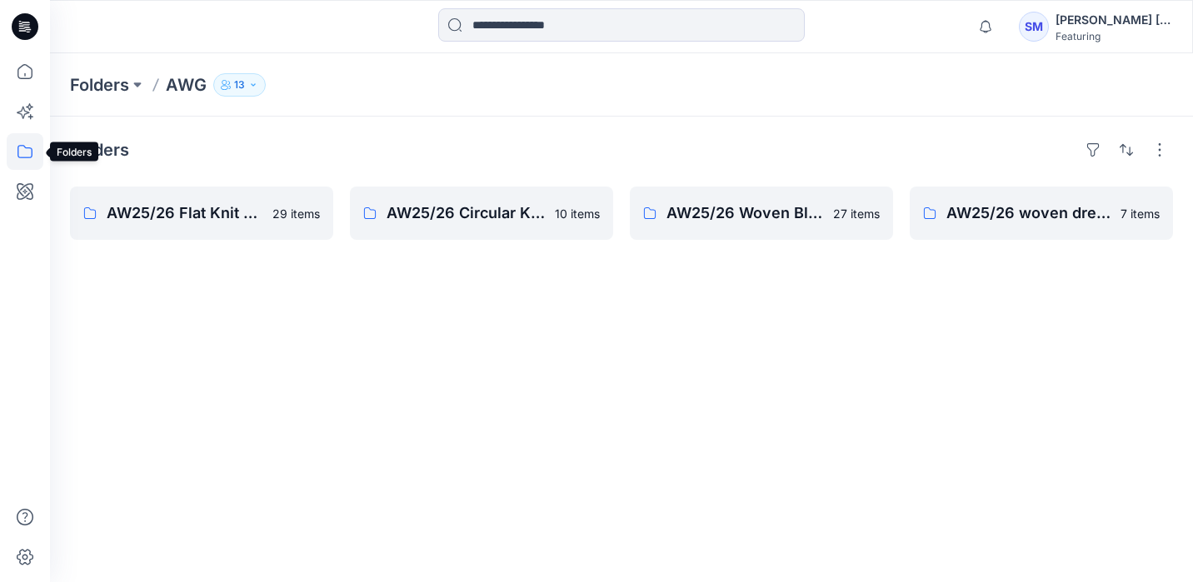
click at [23, 141] on icon at bounding box center [25, 151] width 37 height 37
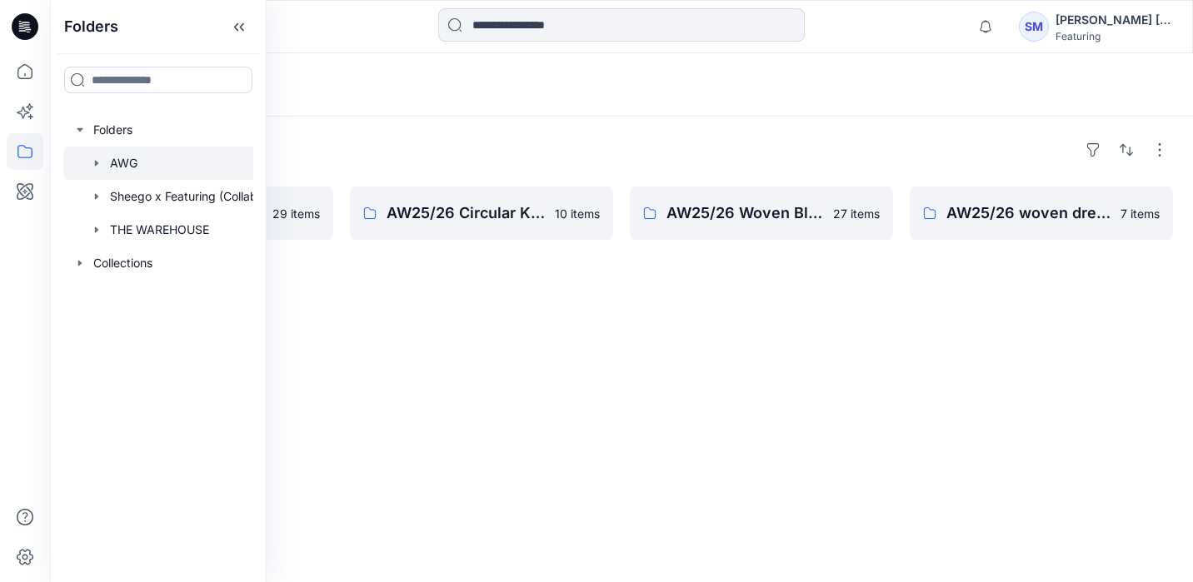
click at [138, 165] on div at bounding box center [179, 163] width 233 height 33
click at [504, 92] on div "Folders AWG 13" at bounding box center [556, 84] width 973 height 23
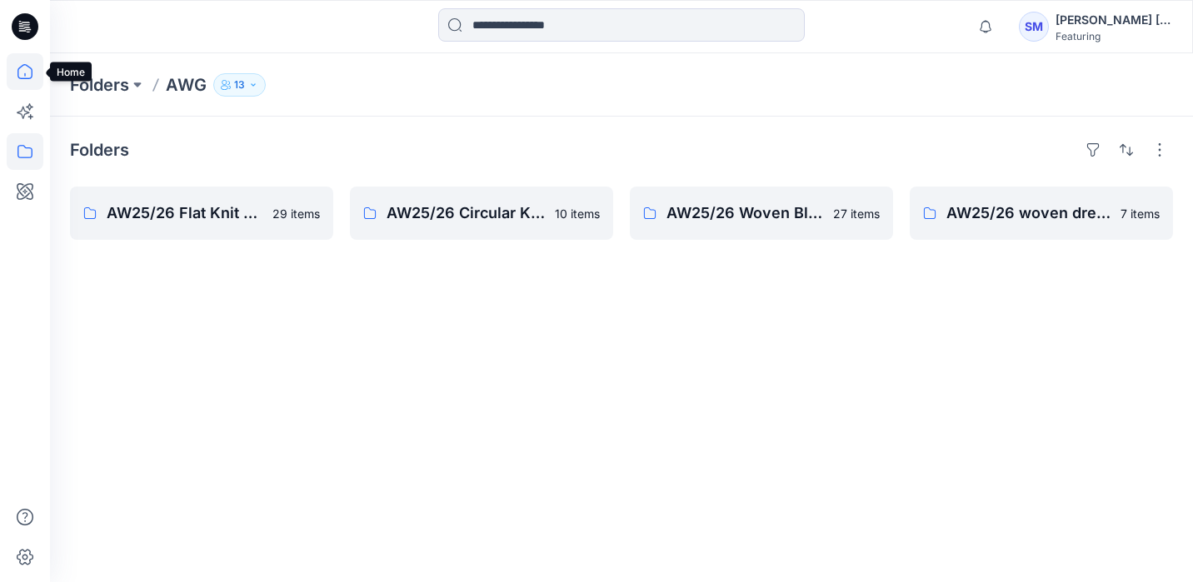
click at [23, 70] on icon at bounding box center [25, 71] width 37 height 37
